Goal: Task Accomplishment & Management: Manage account settings

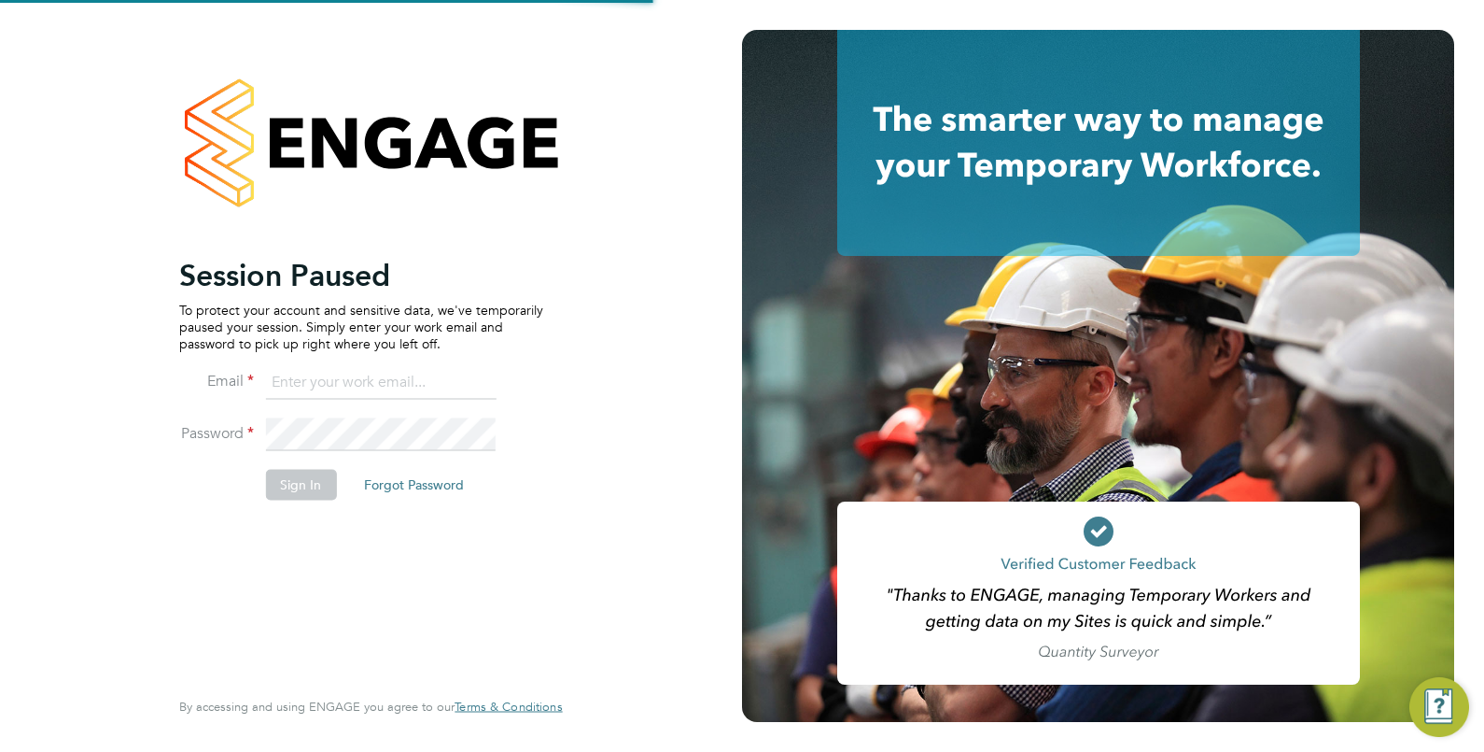
type input "Isa.nawas@vistry.co.uk"
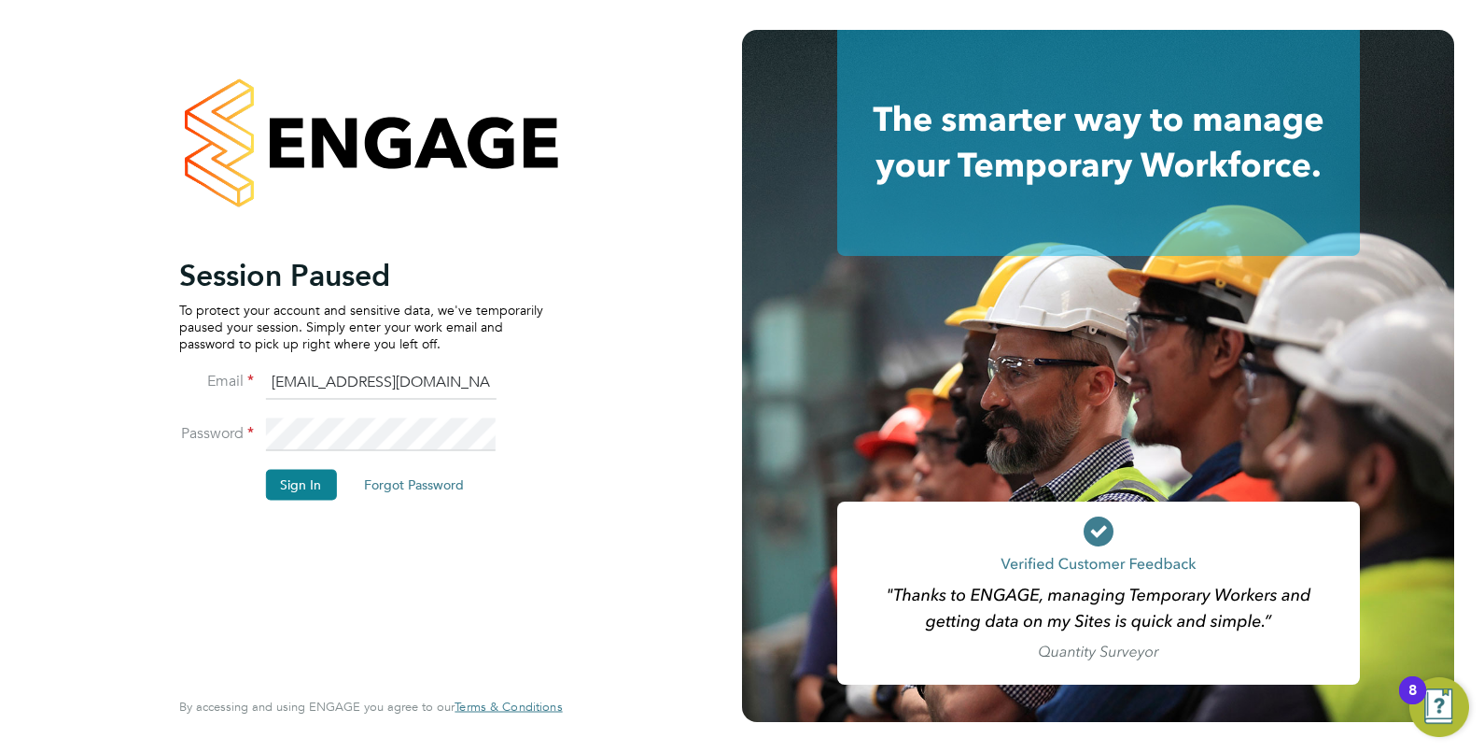
click at [396, 378] on input "Isa.nawas@vistry.co.uk" at bounding box center [380, 383] width 231 height 34
click at [322, 475] on button "Sign In" at bounding box center [300, 485] width 71 height 30
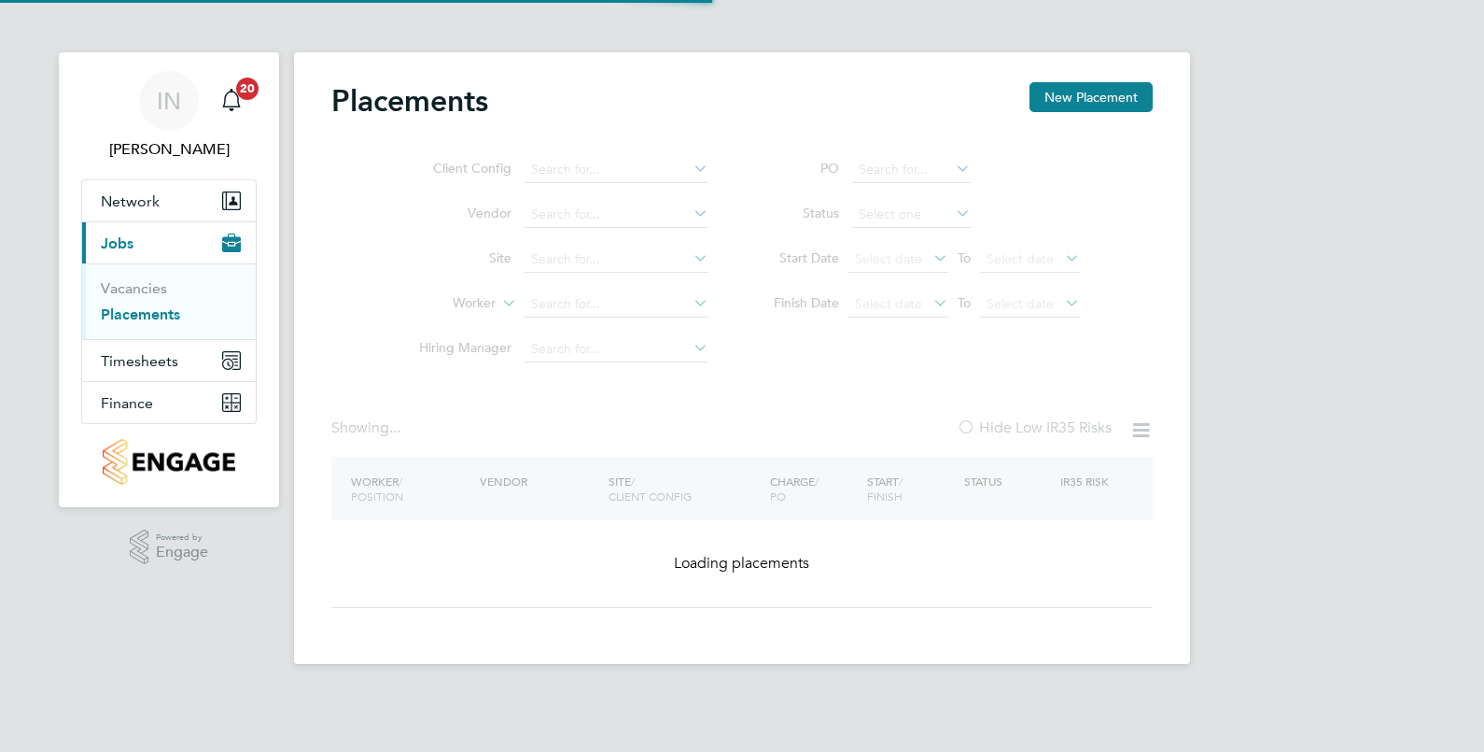
type input "Edwalton RV"
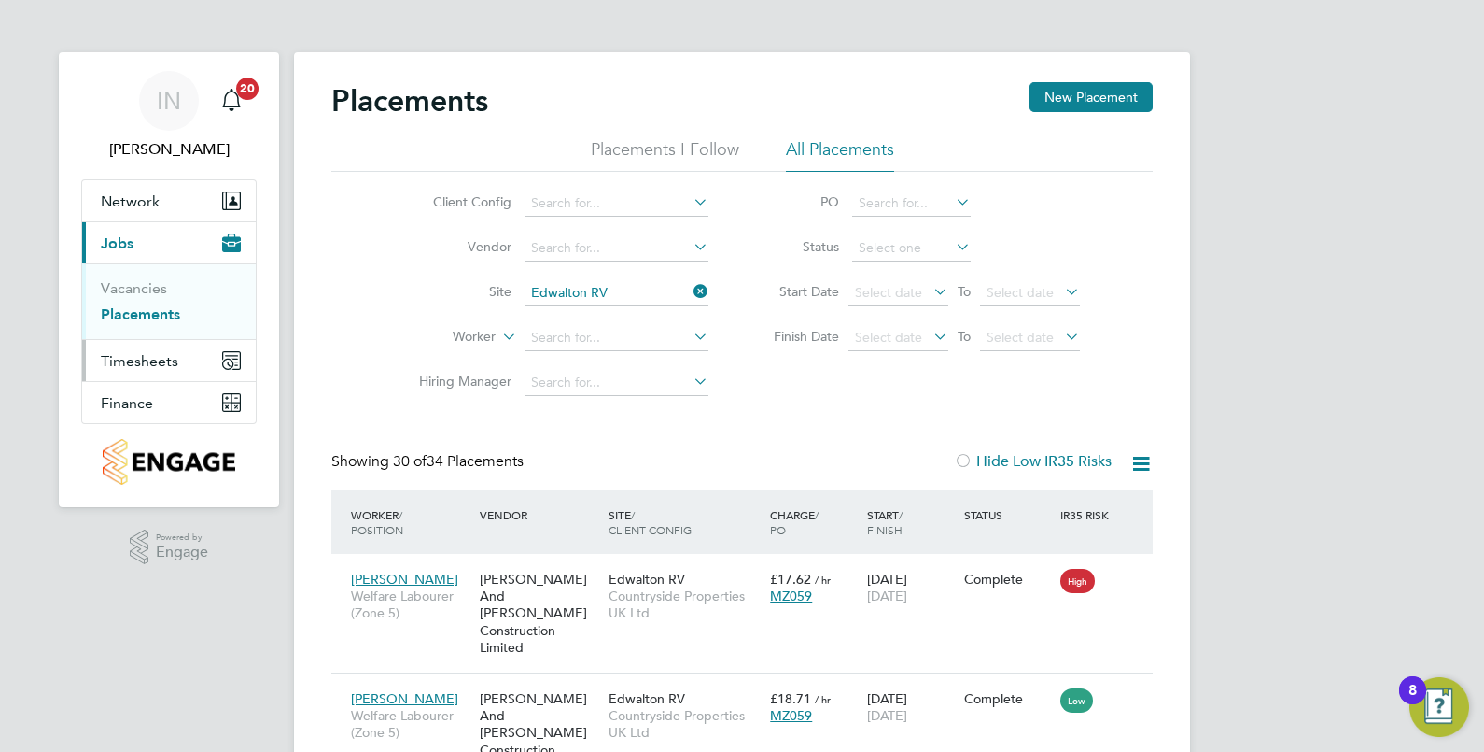
click at [148, 352] on span "Timesheets" at bounding box center [139, 361] width 77 height 18
click at [140, 334] on link "Timesheets" at bounding box center [139, 330] width 77 height 18
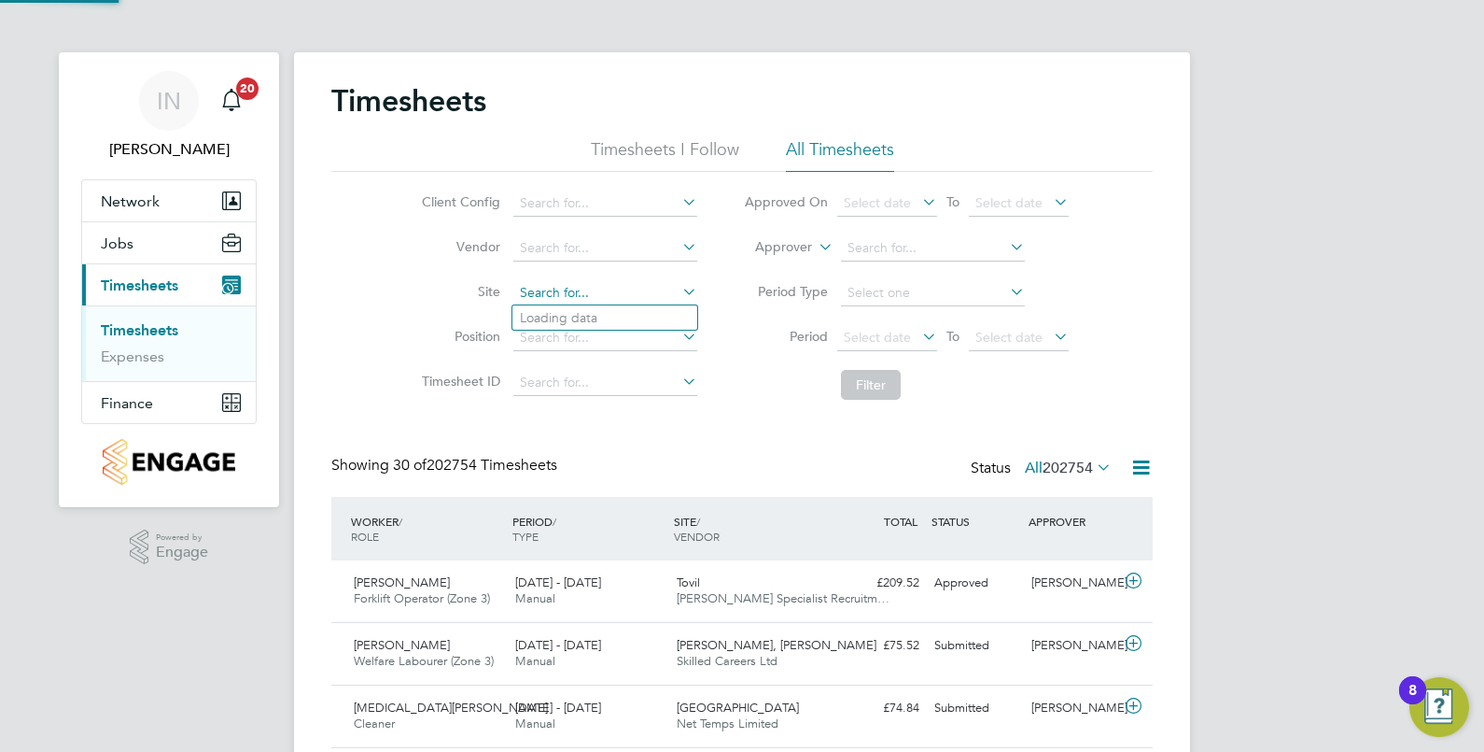
click at [571, 291] on input at bounding box center [605, 293] width 184 height 26
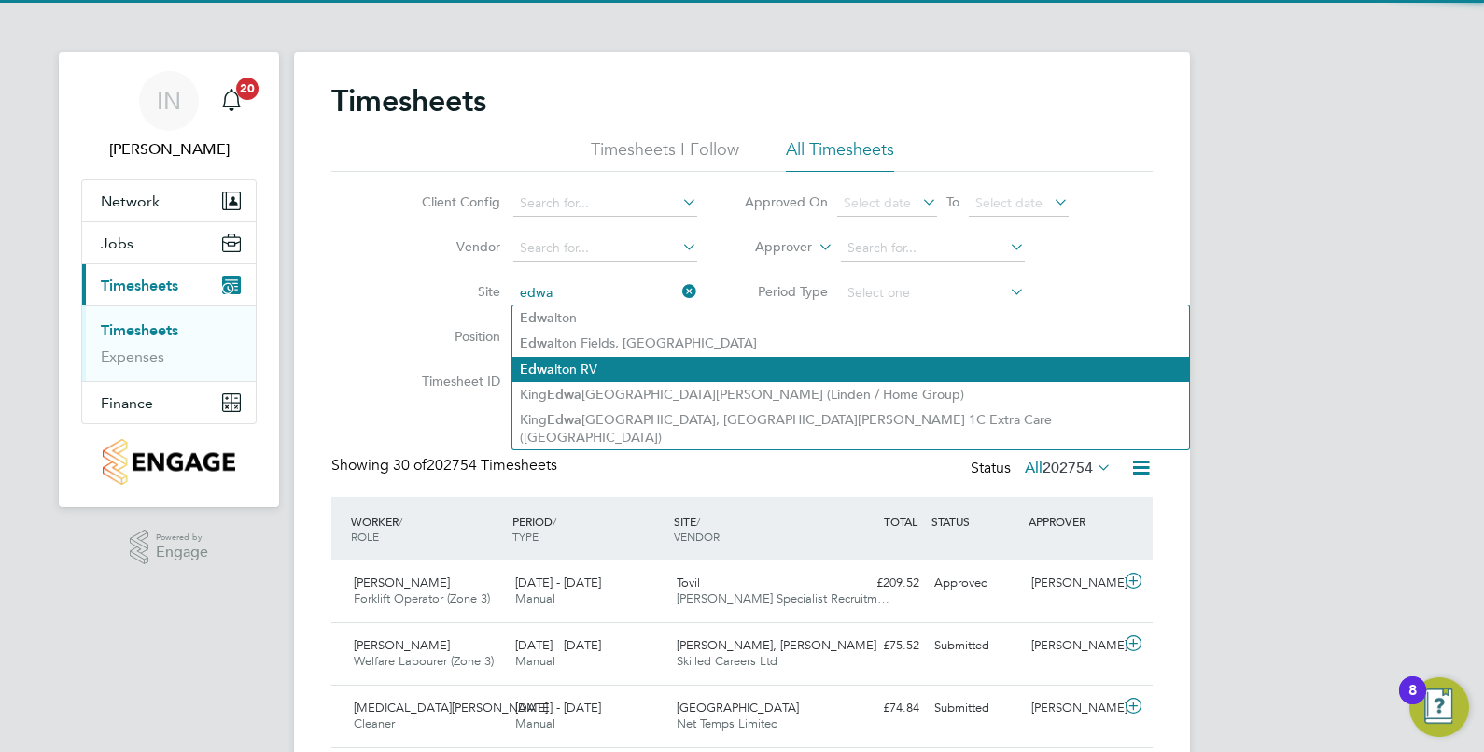
click at [574, 357] on li "Edwa lton RV" at bounding box center [851, 369] width 677 height 25
type input "Edwalton RV"
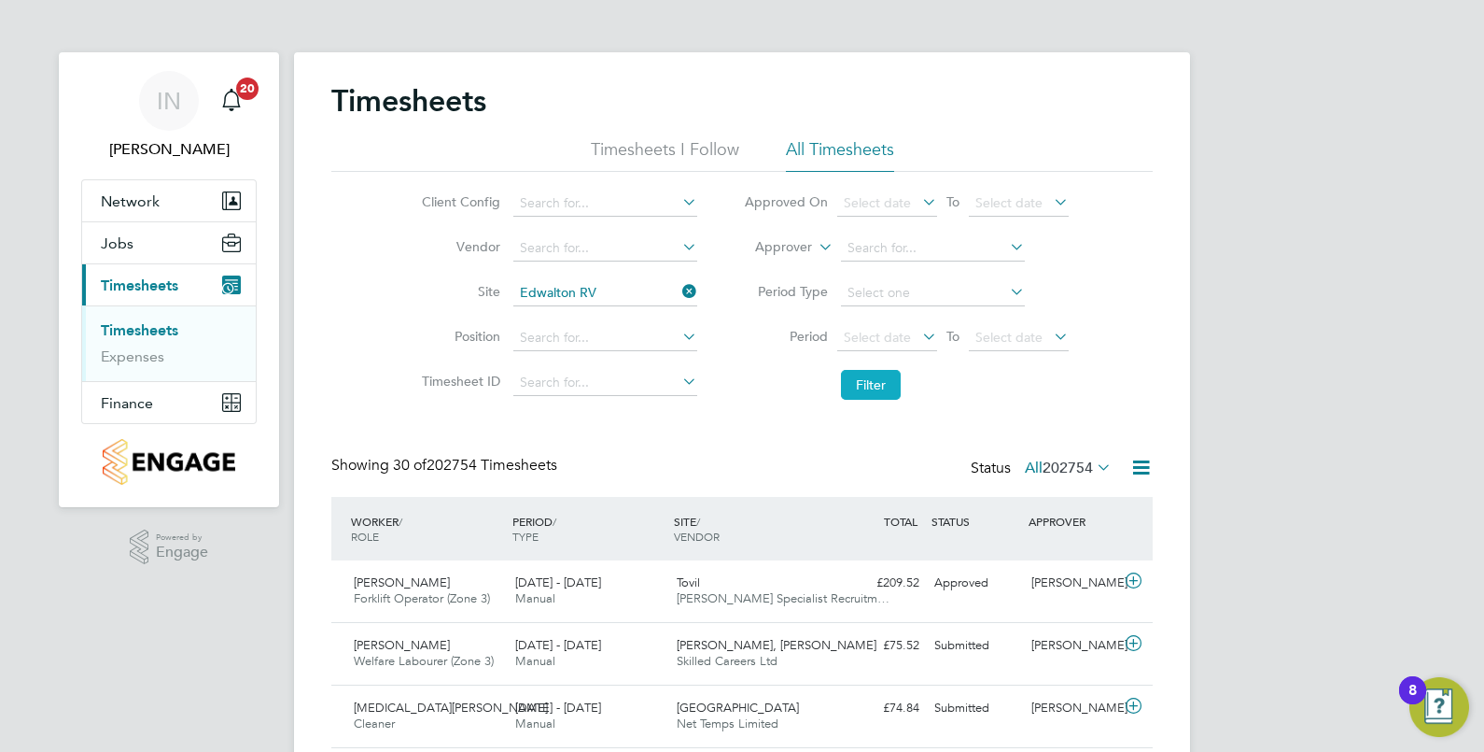
click at [892, 396] on button "Filter" at bounding box center [871, 385] width 60 height 30
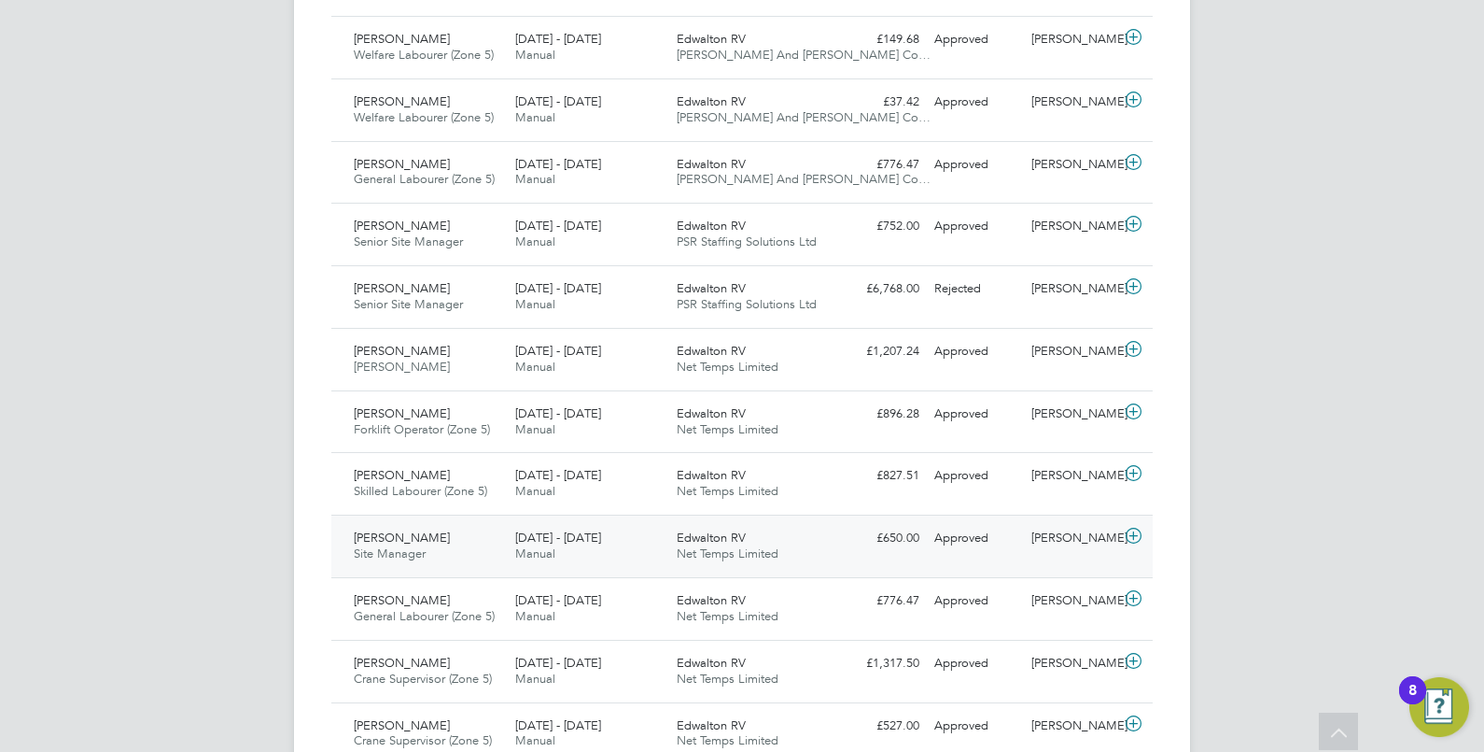
click at [568, 549] on div "[DATE] - [DATE] Manual" at bounding box center [589, 546] width 162 height 47
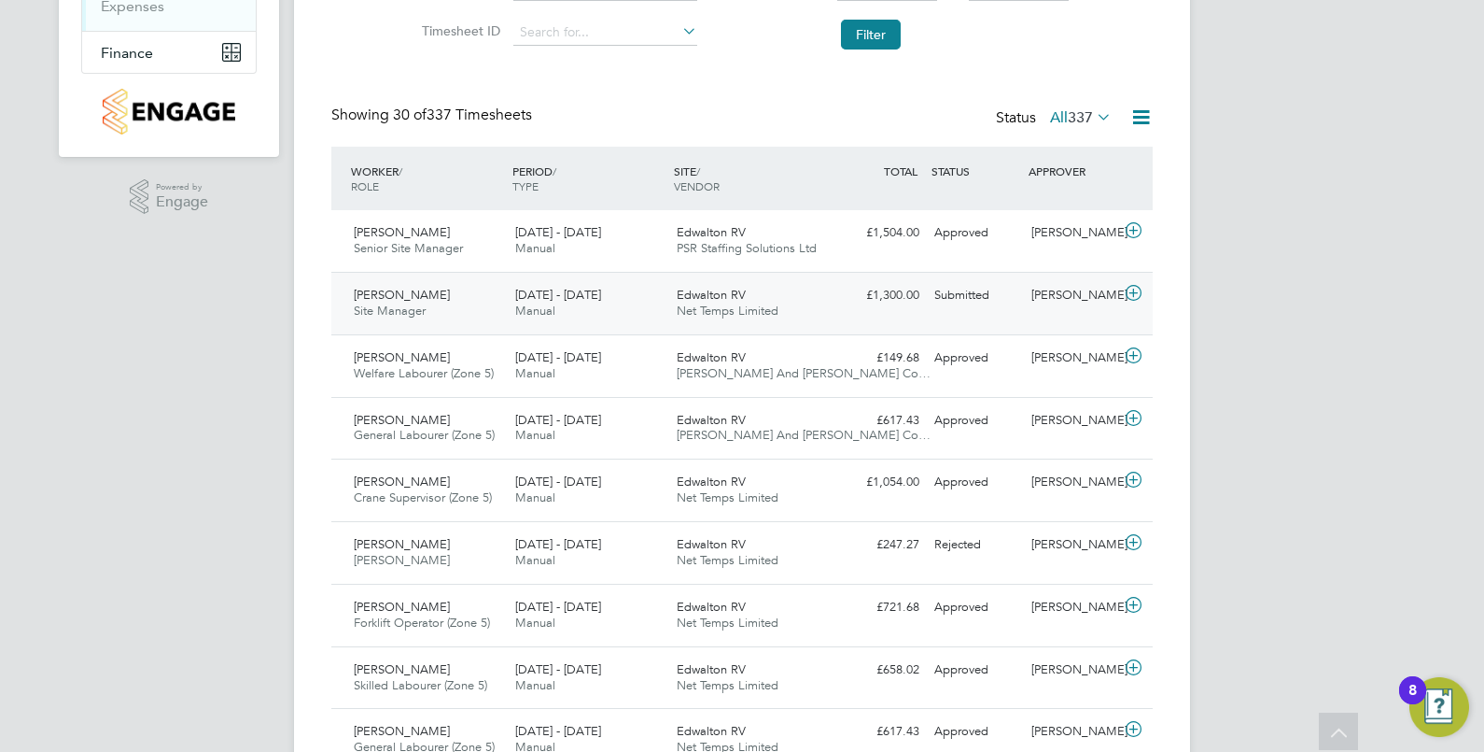
click at [605, 303] on div "[DATE] - [DATE] Manual" at bounding box center [589, 303] width 162 height 47
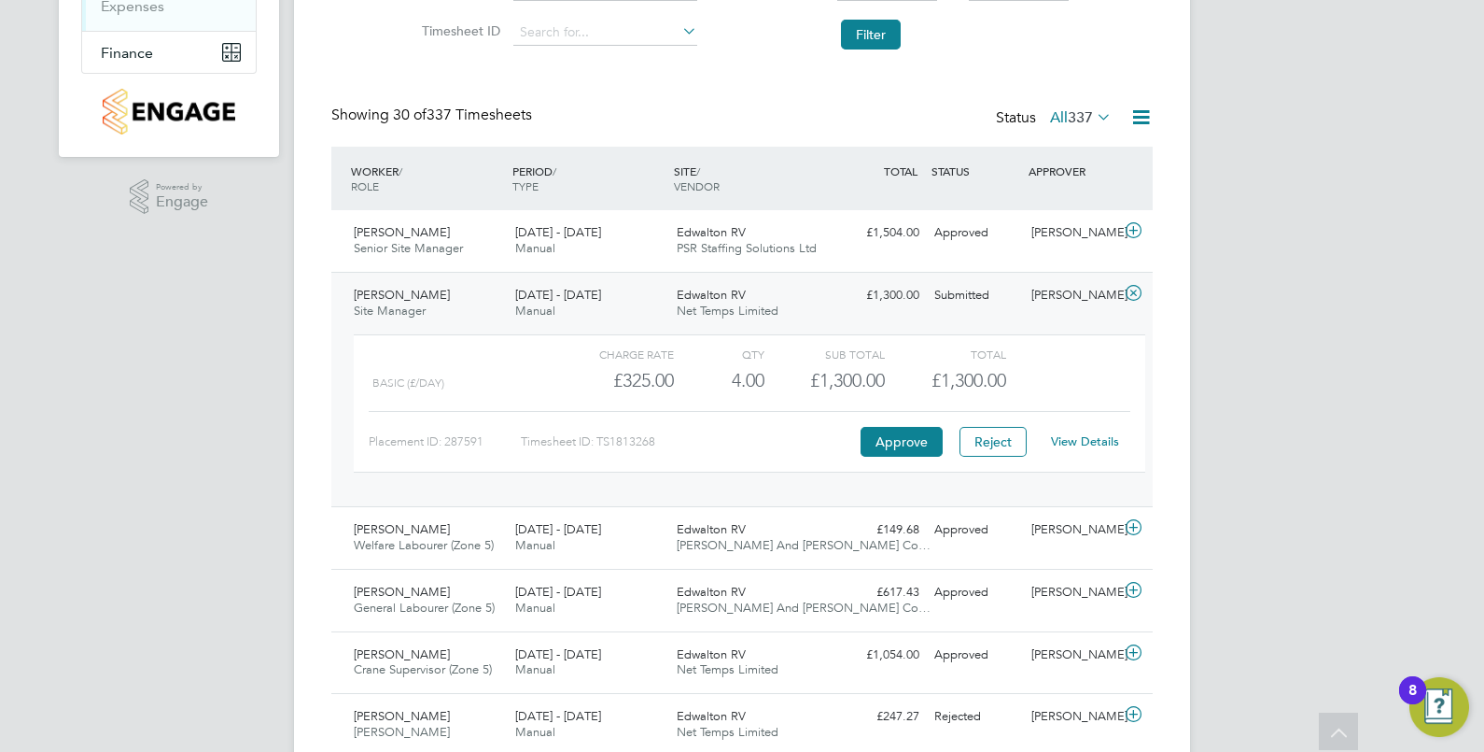
click at [626, 311] on div "[DATE] - [DATE] Manual" at bounding box center [589, 303] width 162 height 47
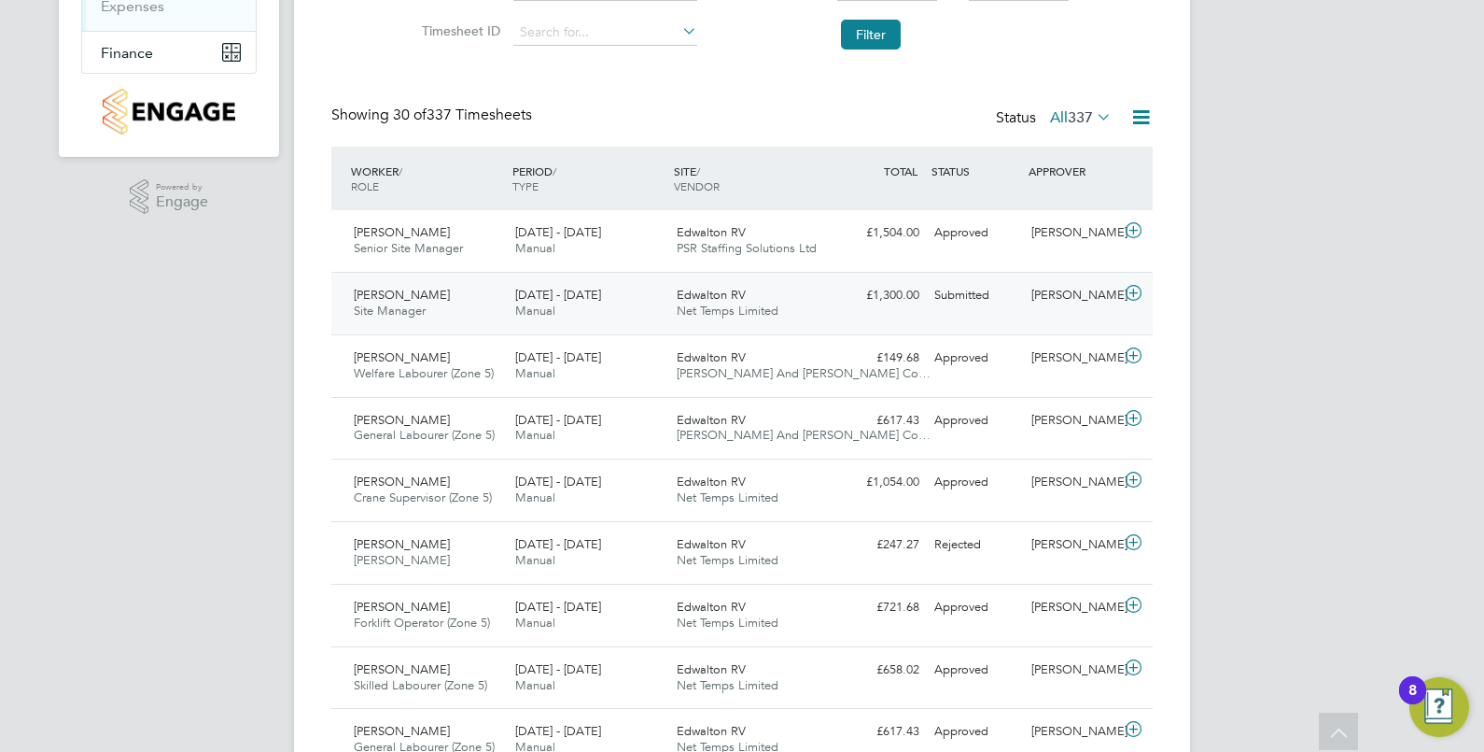
click at [1022, 288] on div "Submitted" at bounding box center [975, 295] width 97 height 31
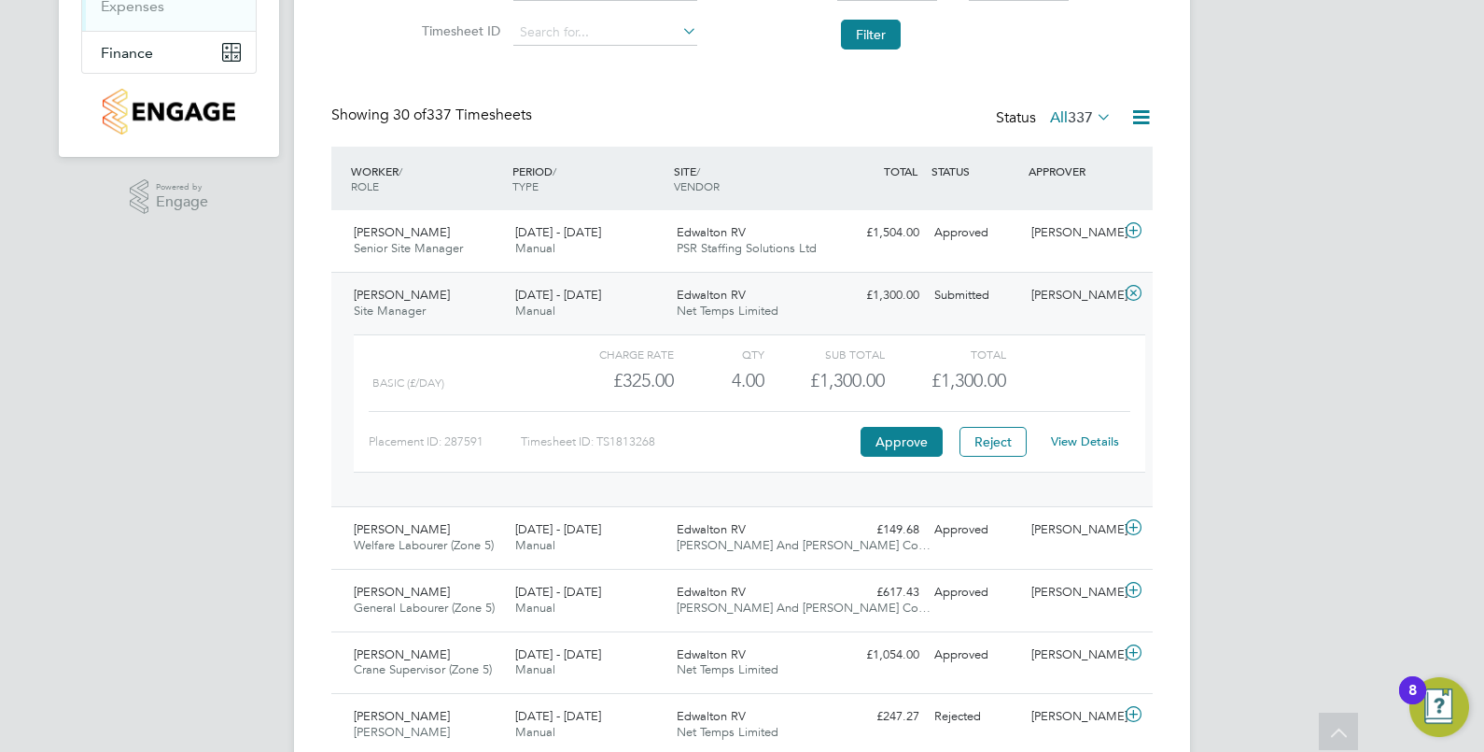
click at [1095, 430] on div "View Details" at bounding box center [1084, 442] width 91 height 30
click at [1099, 434] on link "View Details" at bounding box center [1085, 441] width 68 height 16
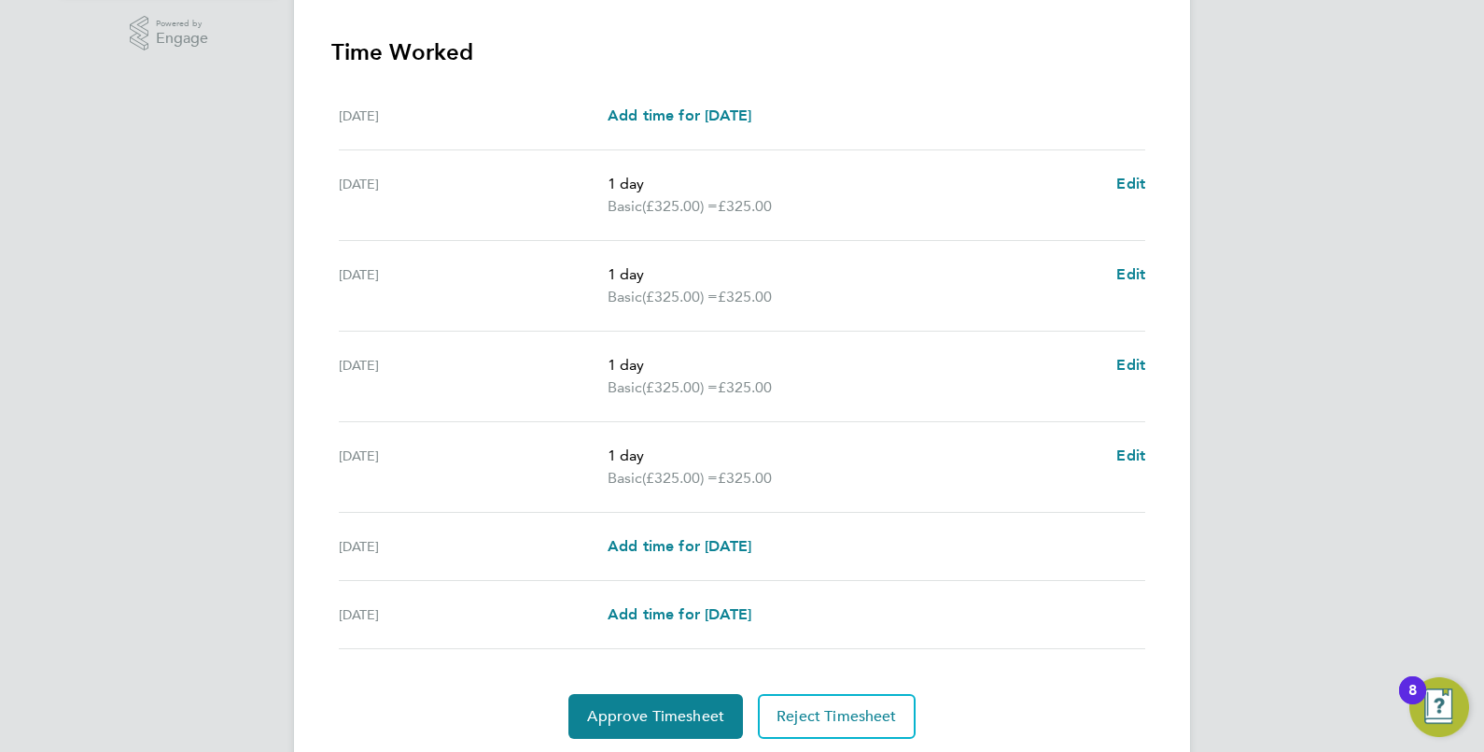
scroll to position [572, 0]
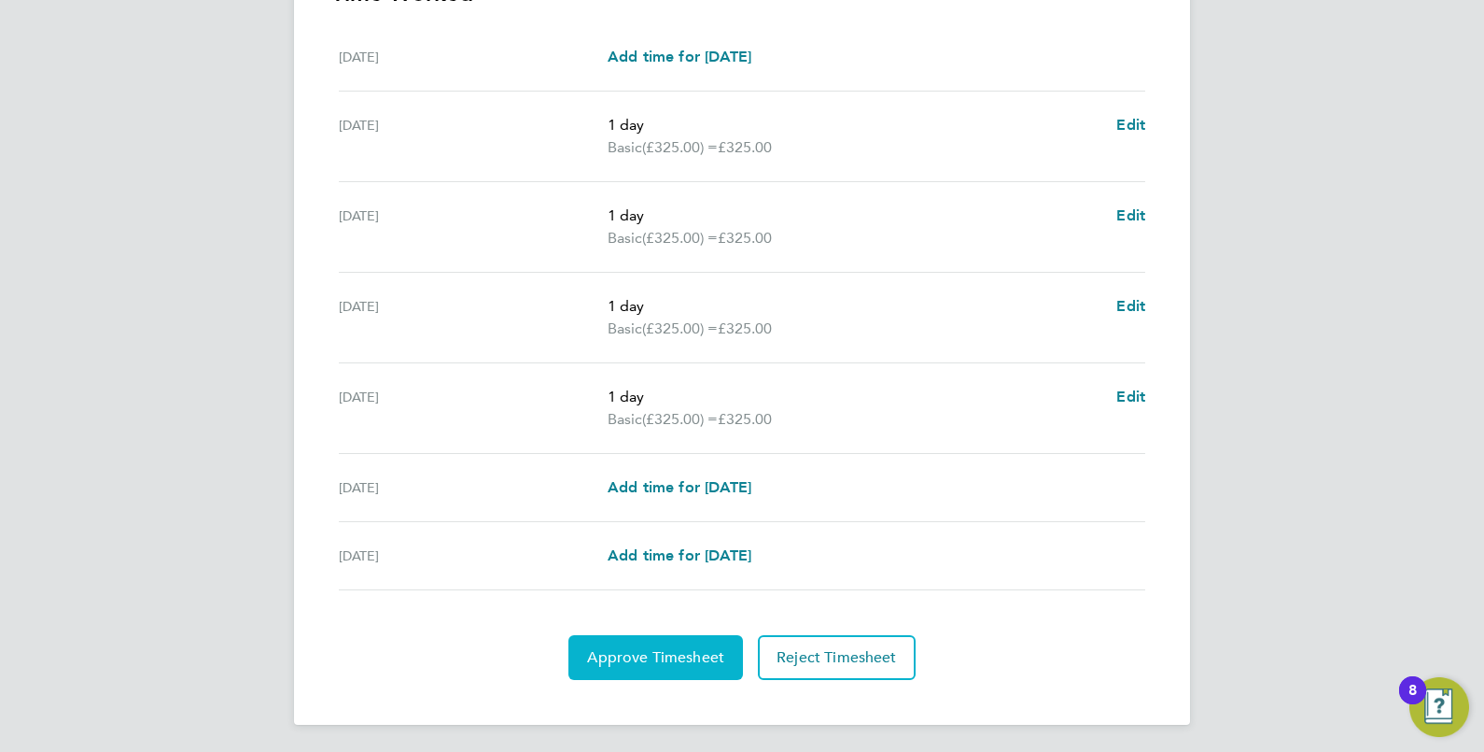
click at [678, 651] on span "Approve Timesheet" at bounding box center [655, 657] width 137 height 19
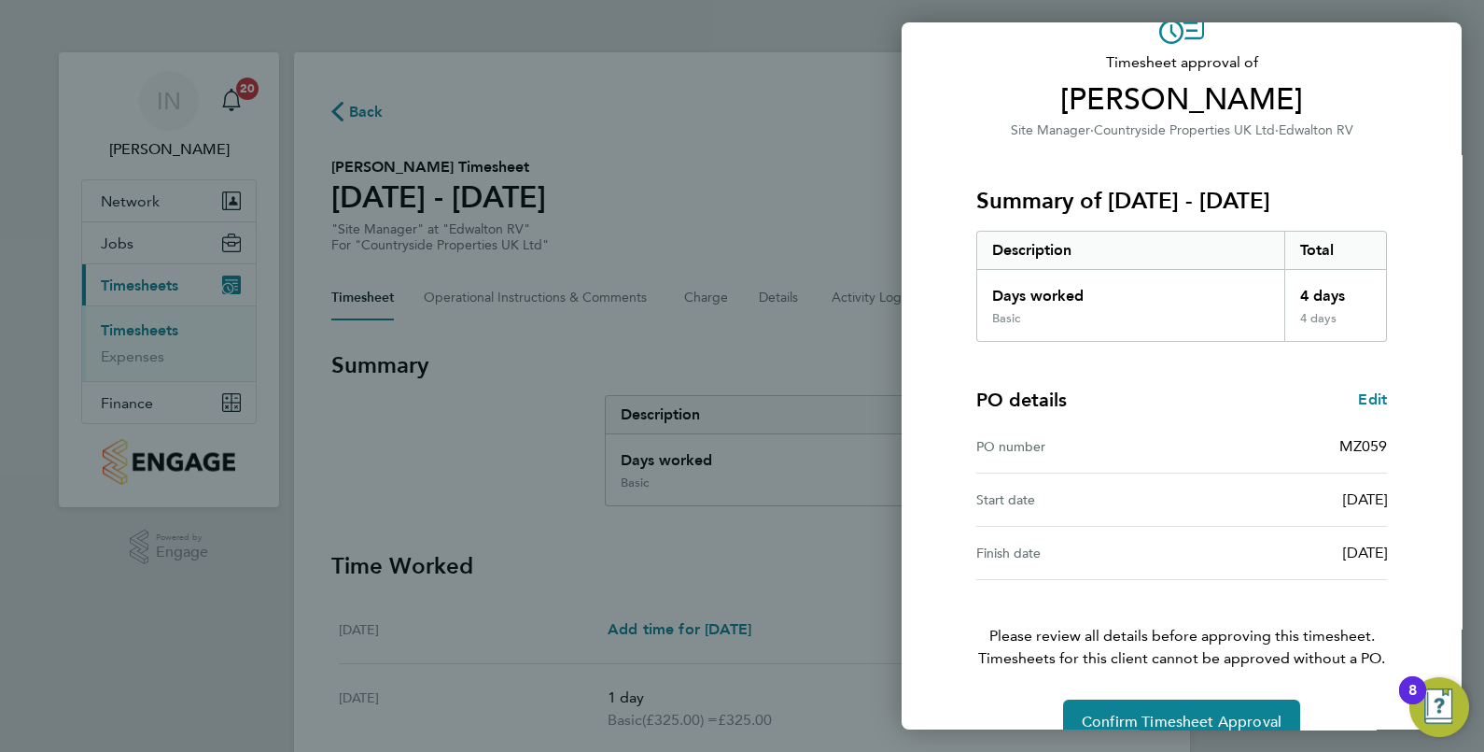
scroll to position [141, 0]
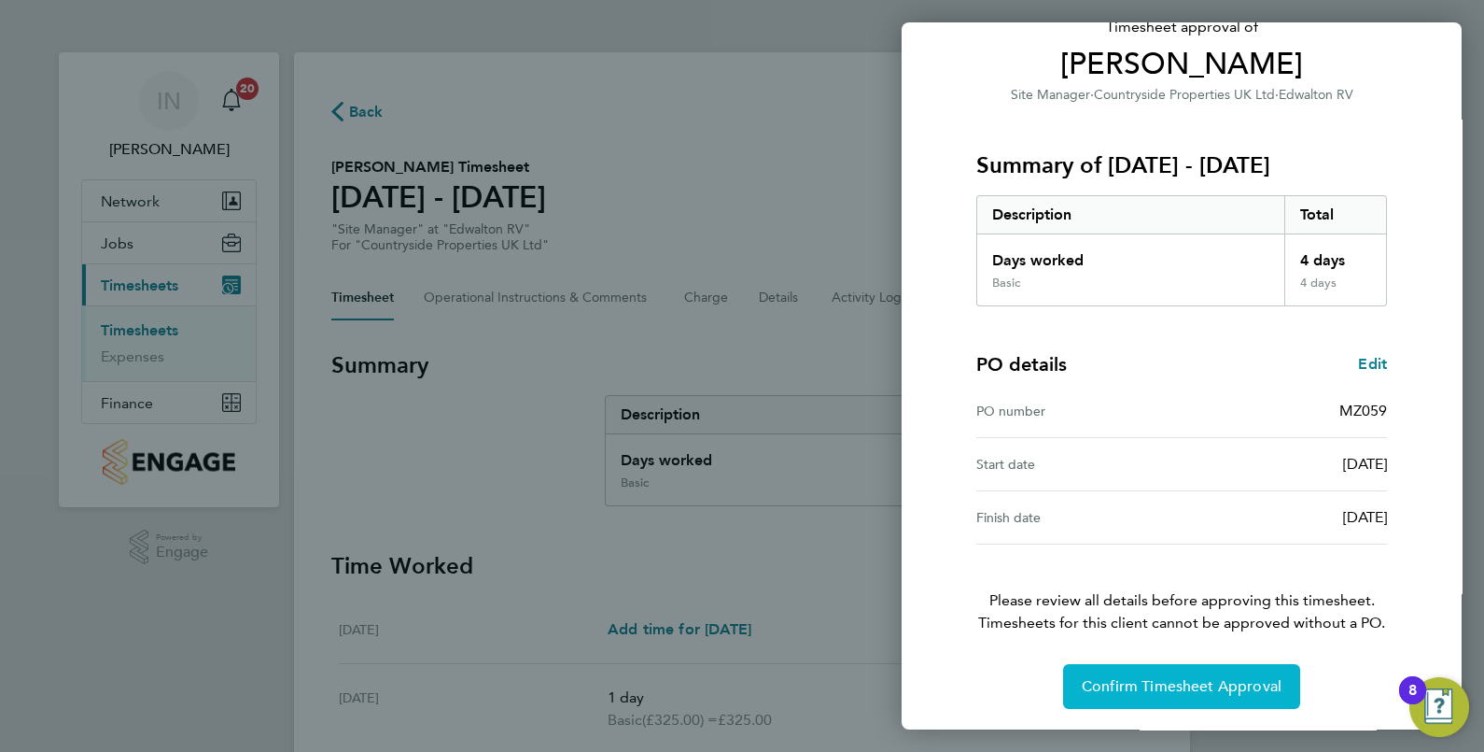
click at [1194, 677] on span "Confirm Timesheet Approval" at bounding box center [1182, 686] width 200 height 19
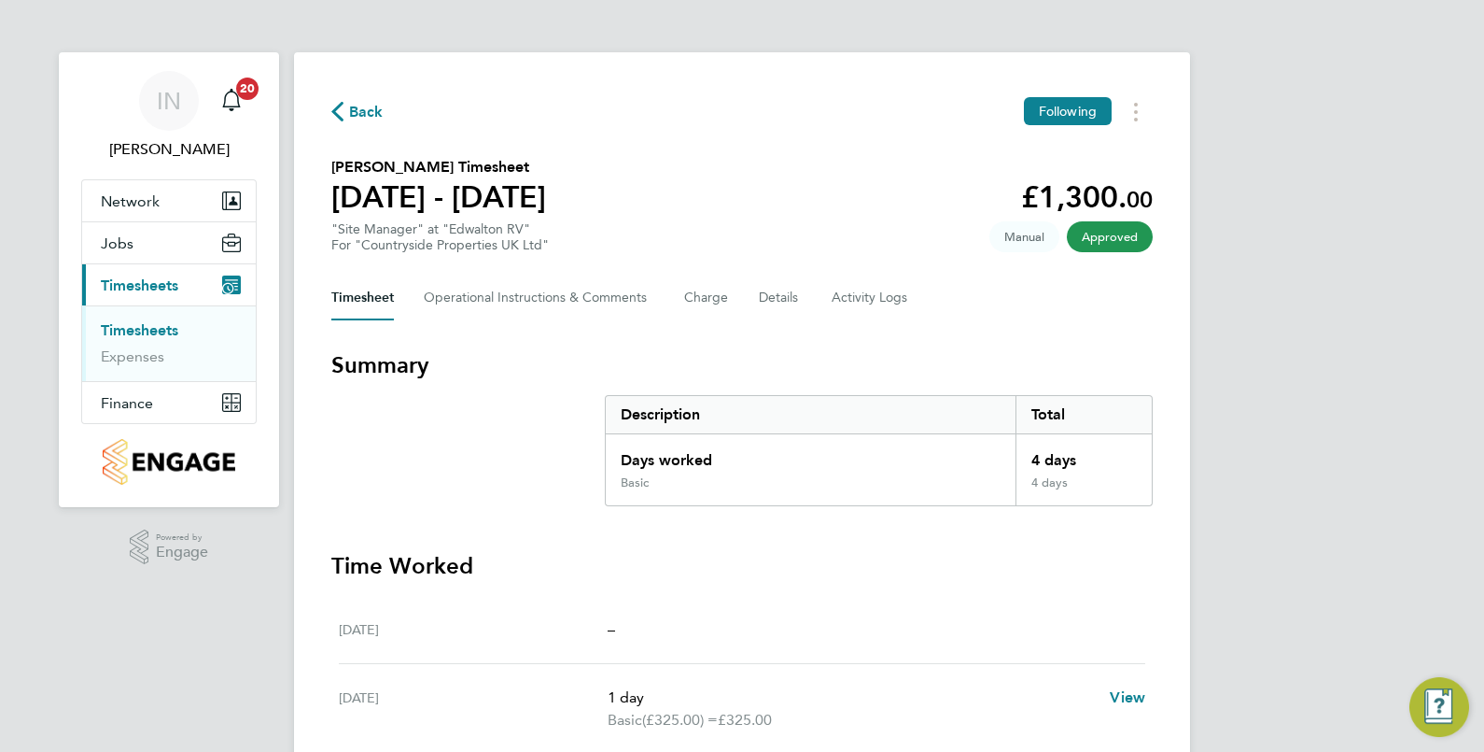
click at [346, 116] on span "Back" at bounding box center [357, 111] width 52 height 18
